Goal: Transaction & Acquisition: Purchase product/service

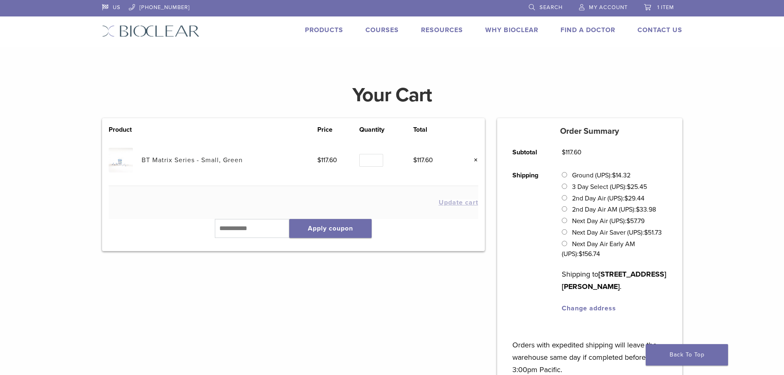
click at [649, 12] on li "1 item" at bounding box center [659, 7] width 47 height 15
click at [657, 6] on span "1 item" at bounding box center [665, 7] width 17 height 7
click at [121, 161] on img at bounding box center [121, 160] width 24 height 24
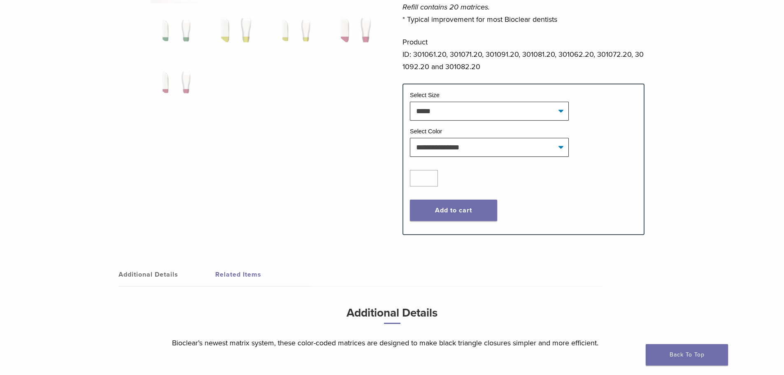
scroll to position [288, 0]
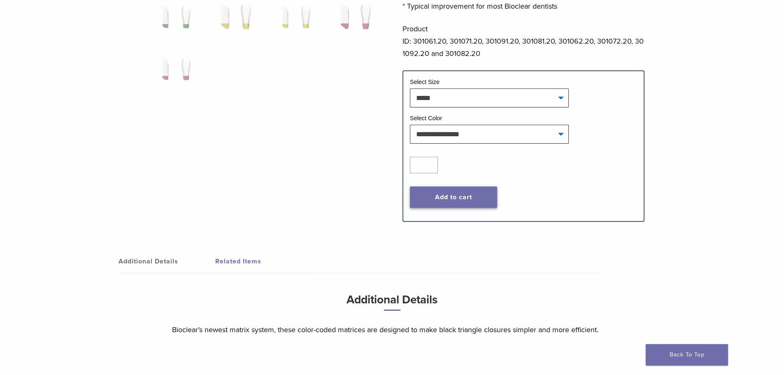
click at [455, 193] on button "Add to cart" at bounding box center [453, 196] width 87 height 21
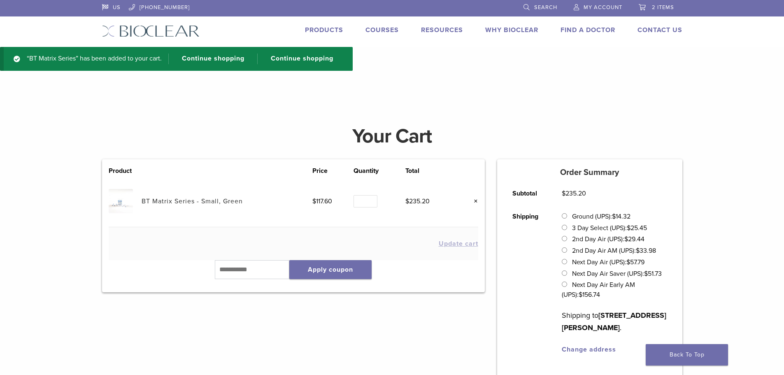
click at [161, 202] on link "BT Matrix Series - Small, Green" at bounding box center [192, 201] width 101 height 8
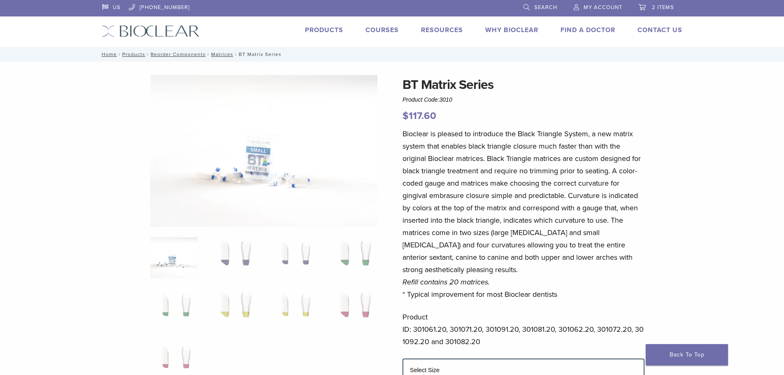
click at [655, 9] on span "2 items" at bounding box center [663, 7] width 22 height 7
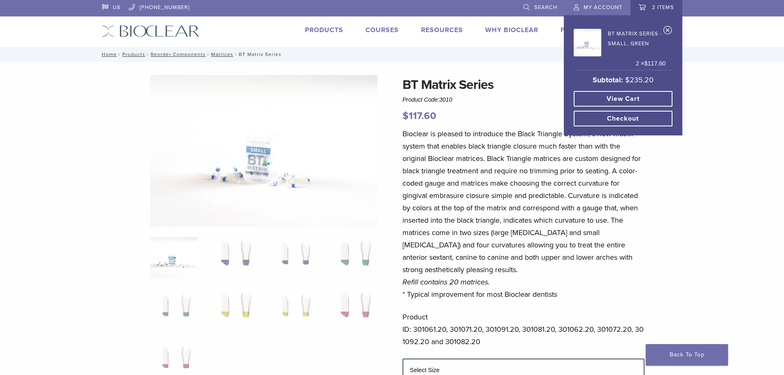
click at [615, 96] on link "View cart" at bounding box center [623, 99] width 99 height 16
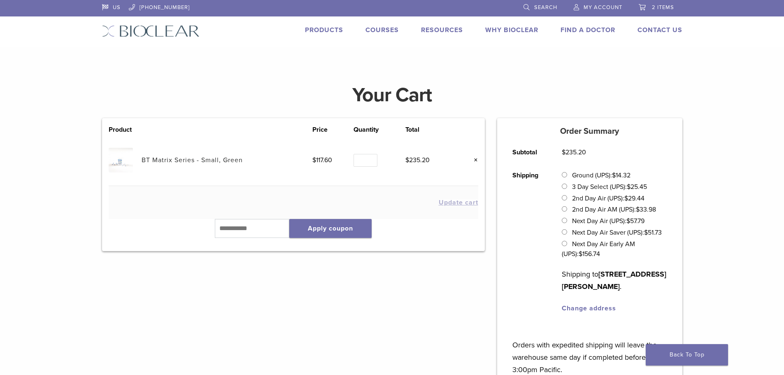
click at [121, 161] on img at bounding box center [121, 160] width 24 height 24
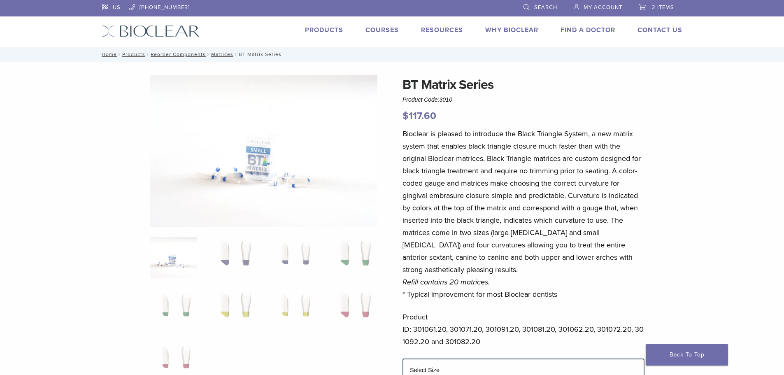
click at [658, 5] on span "2 items" at bounding box center [663, 7] width 22 height 7
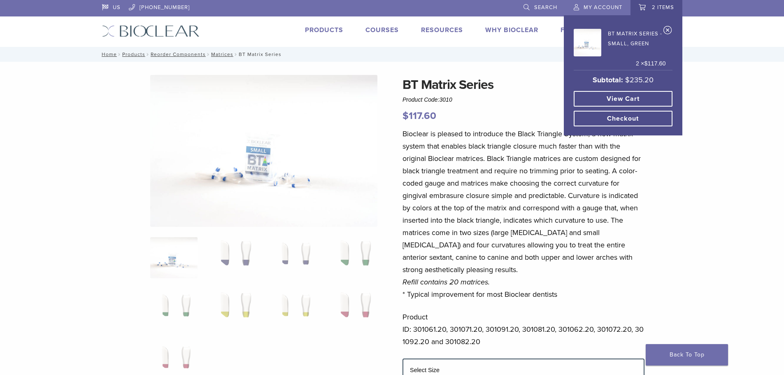
click at [583, 44] on img at bounding box center [588, 43] width 28 height 28
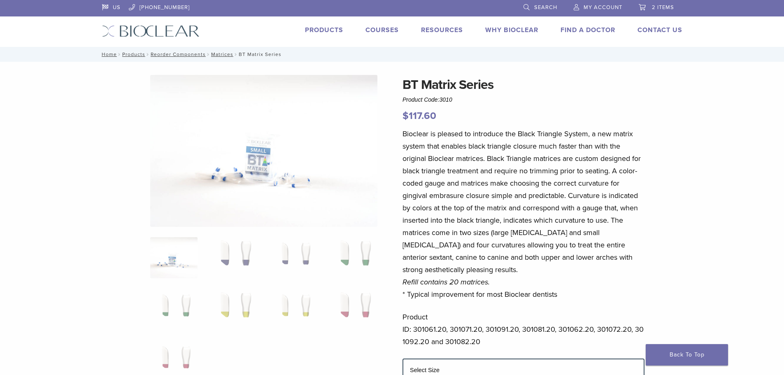
click at [641, 12] on link "2 items" at bounding box center [656, 6] width 35 height 12
click at [655, 6] on span "2 items" at bounding box center [663, 7] width 22 height 7
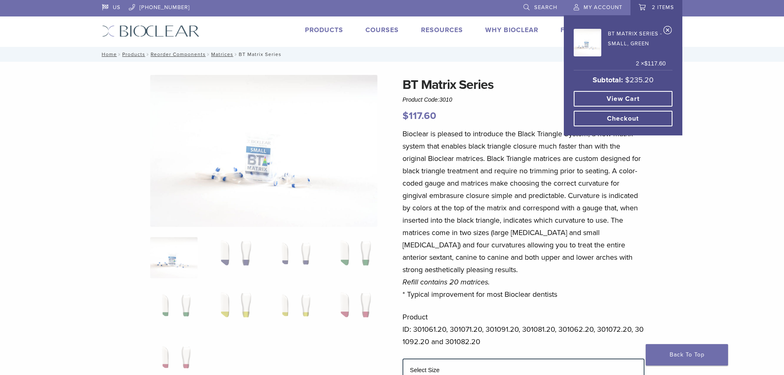
click at [616, 95] on link "View cart" at bounding box center [623, 99] width 99 height 16
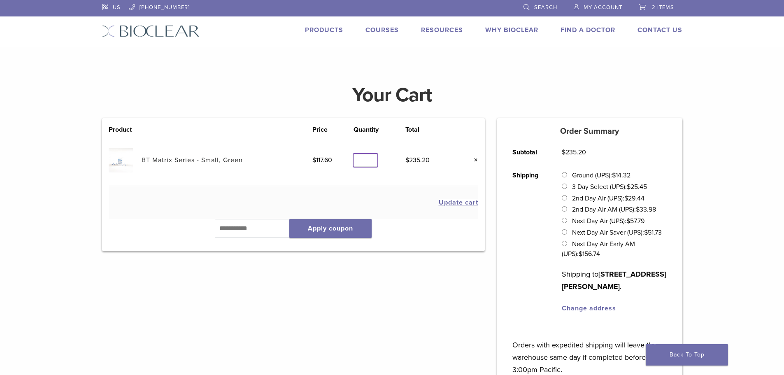
click at [370, 160] on input "*" at bounding box center [366, 160] width 24 height 13
click at [370, 156] on input "*" at bounding box center [366, 160] width 24 height 13
click at [369, 159] on input "*" at bounding box center [366, 160] width 24 height 13
click at [370, 158] on input "*" at bounding box center [366, 160] width 24 height 13
click at [370, 161] on input "*" at bounding box center [366, 160] width 24 height 13
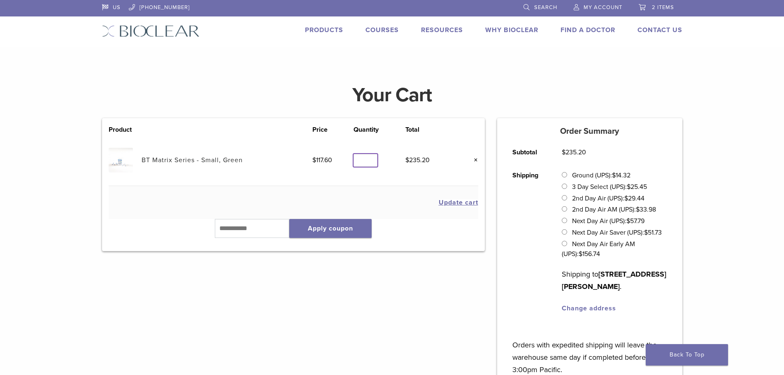
click at [370, 161] on input "*" at bounding box center [366, 160] width 24 height 13
type input "*"
click at [370, 161] on input "*" at bounding box center [366, 160] width 24 height 13
click at [476, 157] on link "×" at bounding box center [473, 160] width 11 height 11
